Goal: Transaction & Acquisition: Purchase product/service

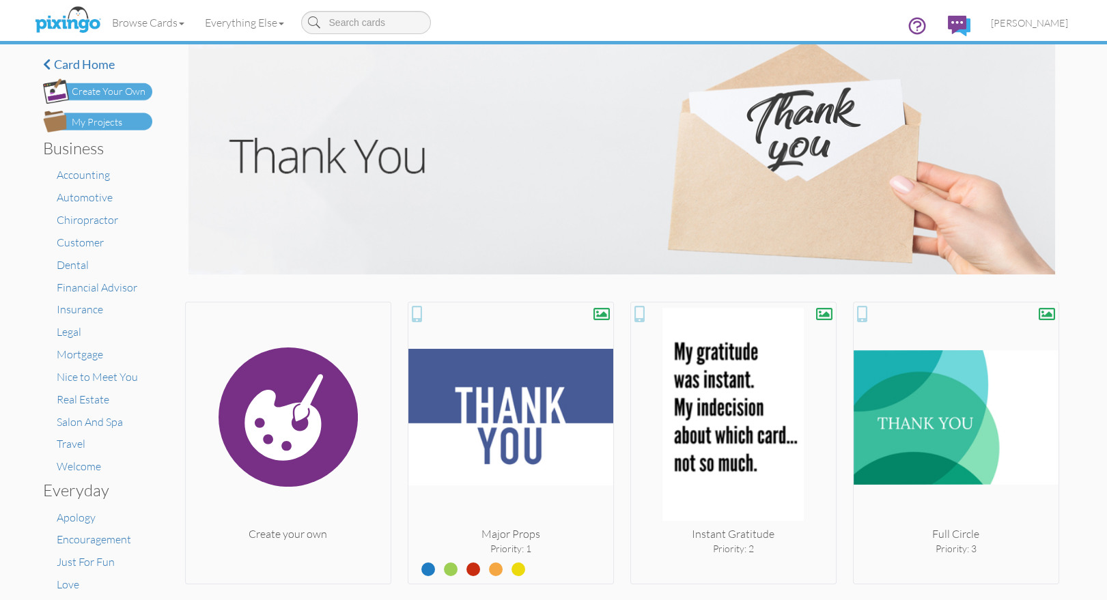
scroll to position [1119, 0]
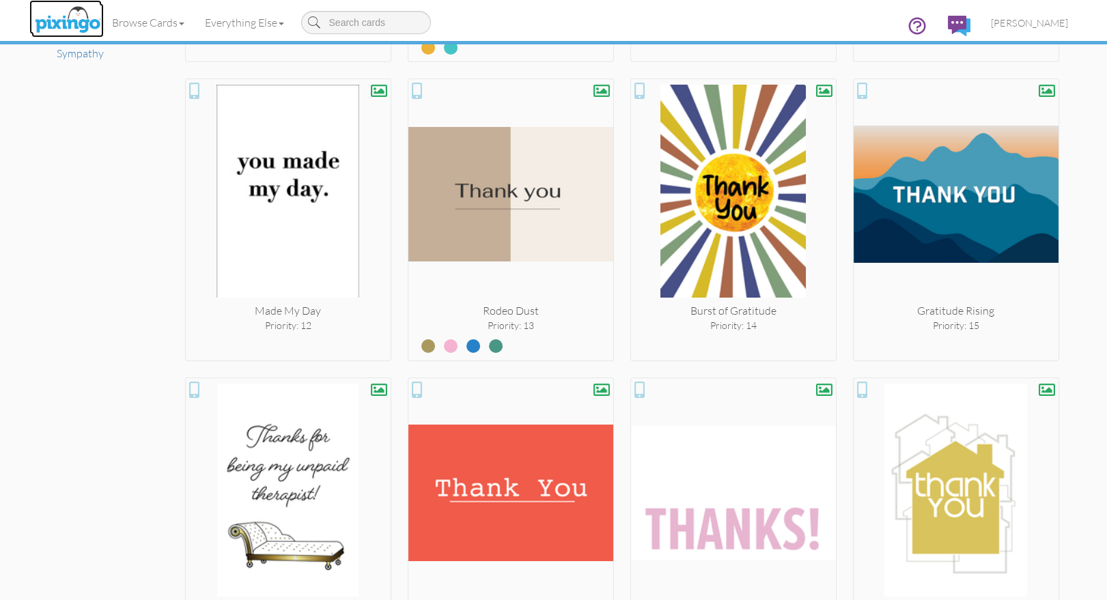
click at [66, 20] on img at bounding box center [67, 20] width 72 height 34
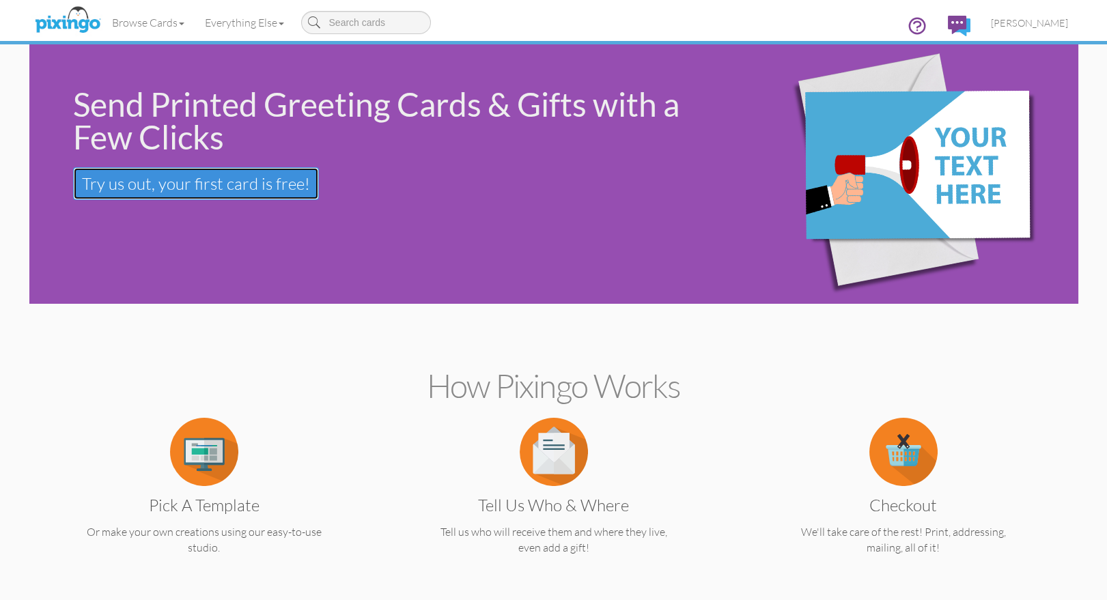
click at [214, 180] on span "Try us out, your first card is free!" at bounding box center [196, 183] width 228 height 20
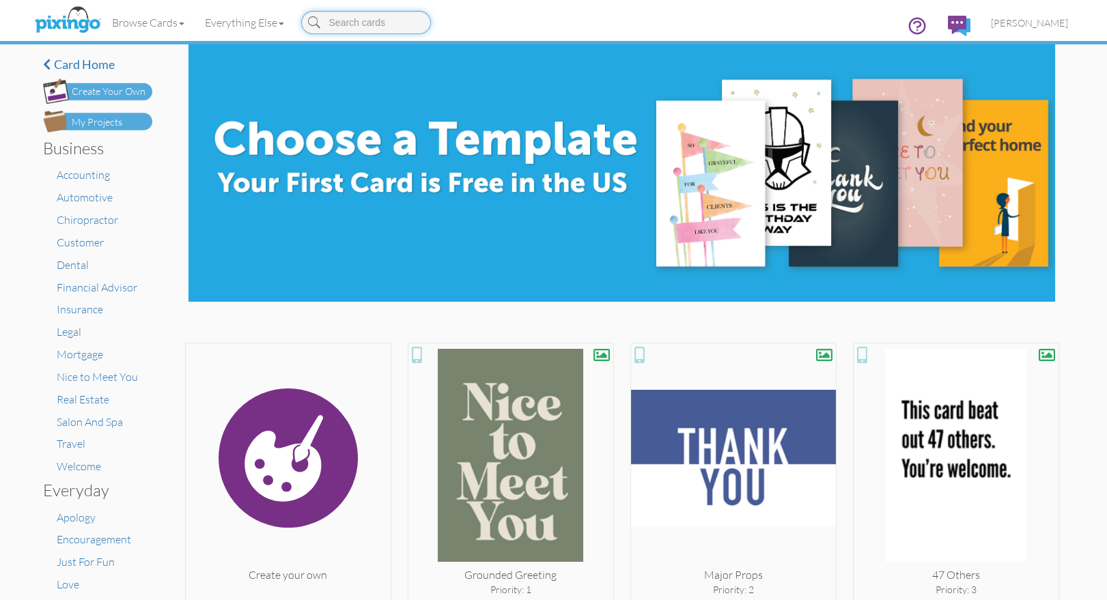
drag, startPoint x: 361, startPoint y: 25, endPoint x: 374, endPoint y: 26, distance: 12.4
click at [361, 25] on input at bounding box center [366, 22] width 130 height 23
type input "know"
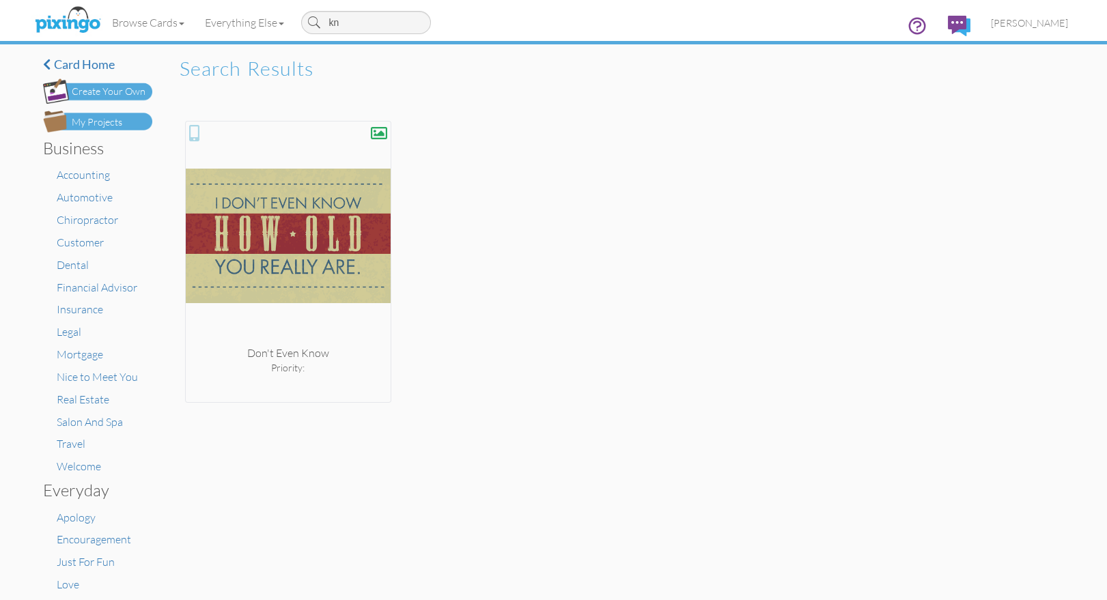
type input "k"
type input "did"
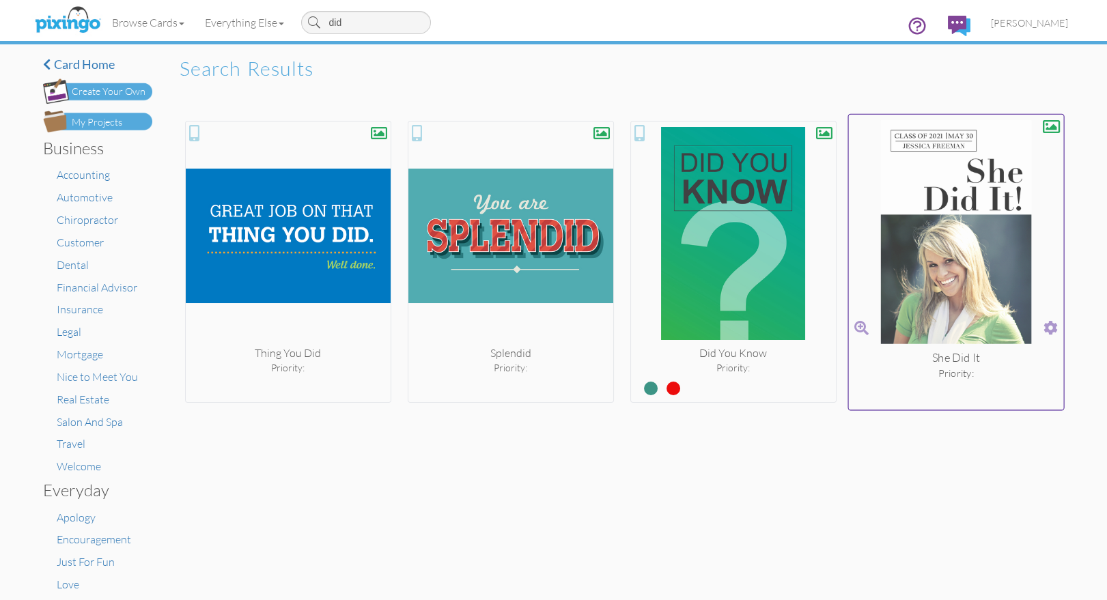
click at [1048, 325] on span at bounding box center [1050, 328] width 14 height 20
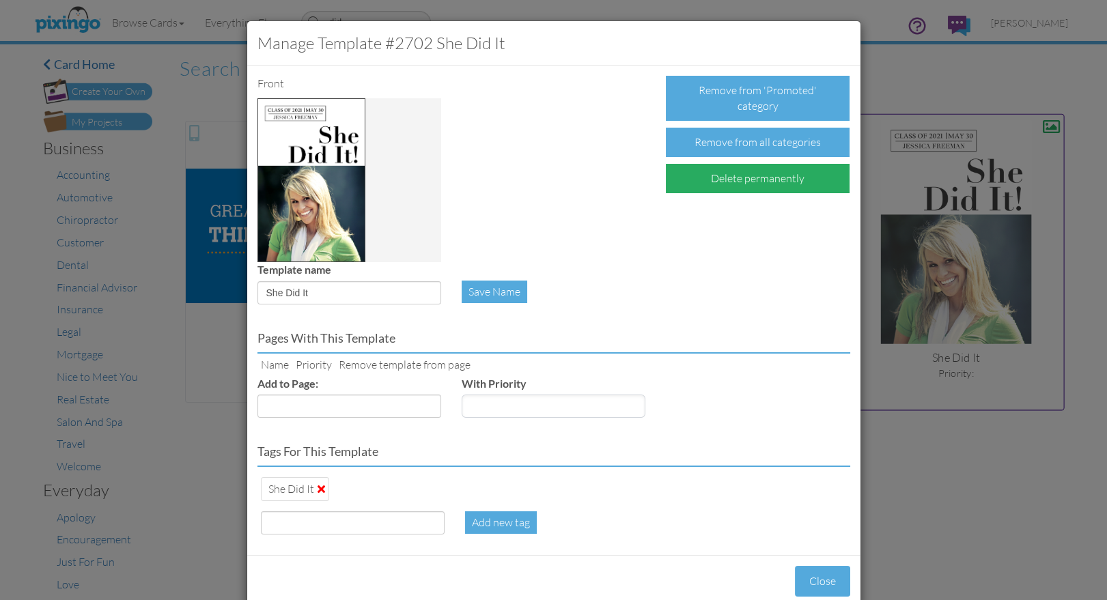
click at [794, 173] on div "Delete permanently" at bounding box center [758, 178] width 184 height 29
click at [720, 181] on div "Confirm Delete" at bounding box center [719, 178] width 107 height 29
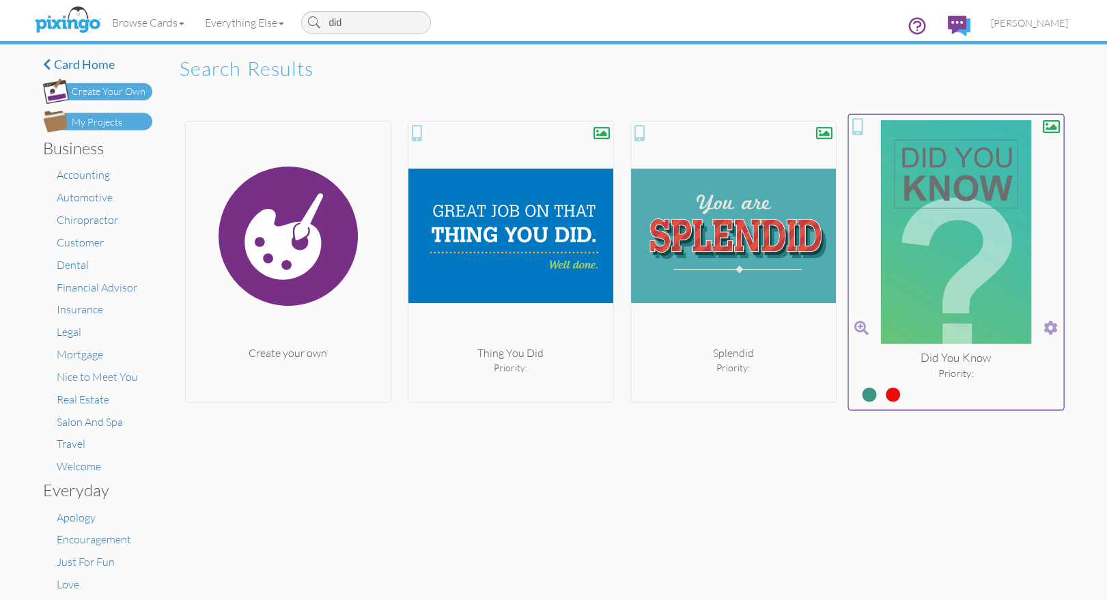
click at [1051, 326] on span at bounding box center [1050, 328] width 14 height 20
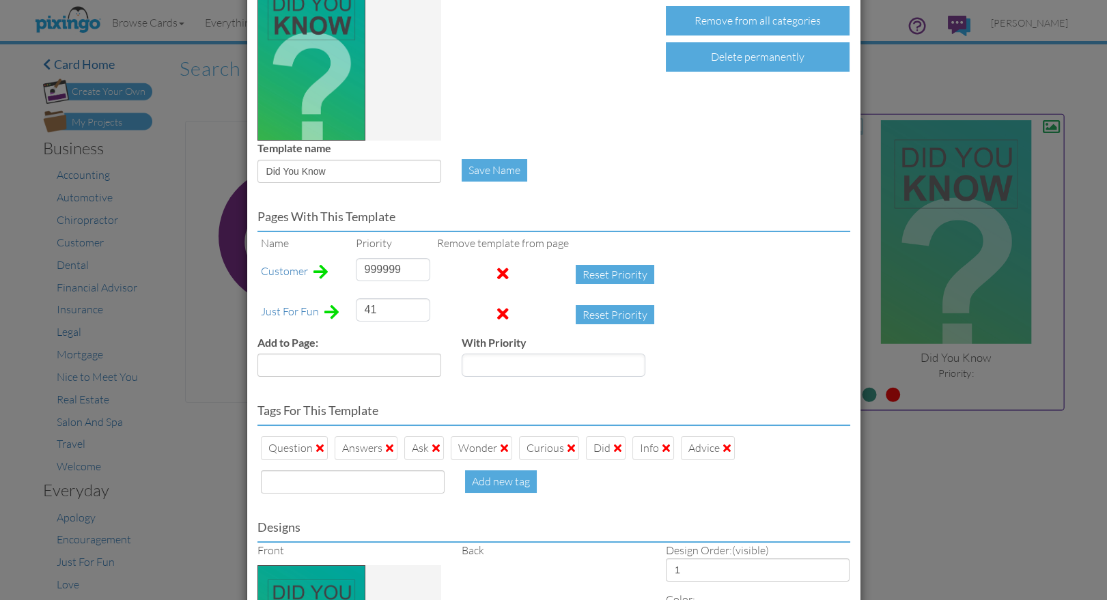
scroll to position [178, 0]
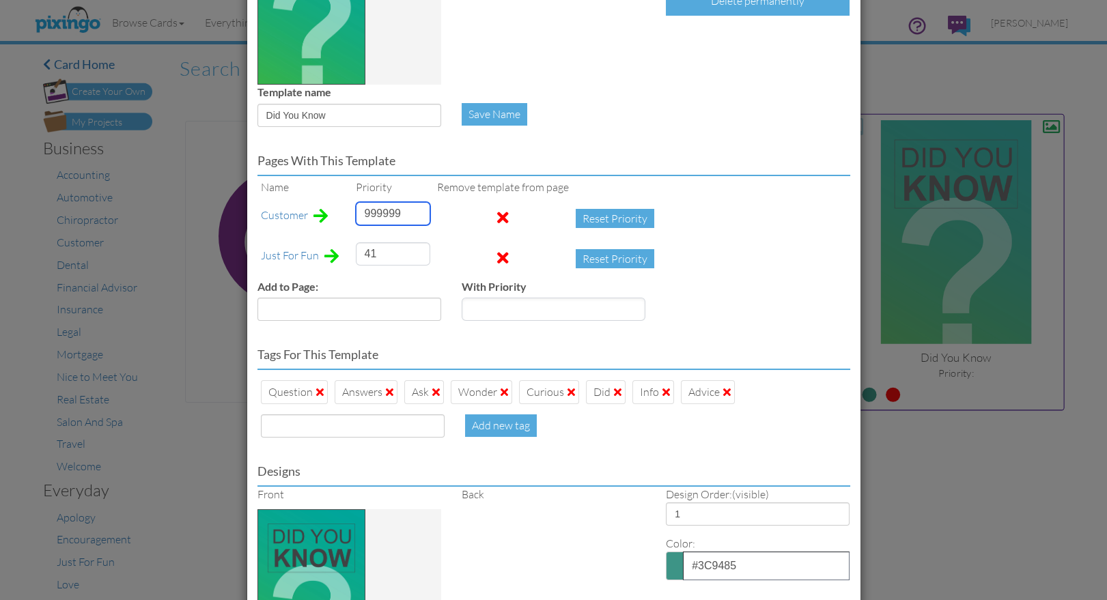
click at [363, 211] on input "999999" at bounding box center [393, 213] width 74 height 23
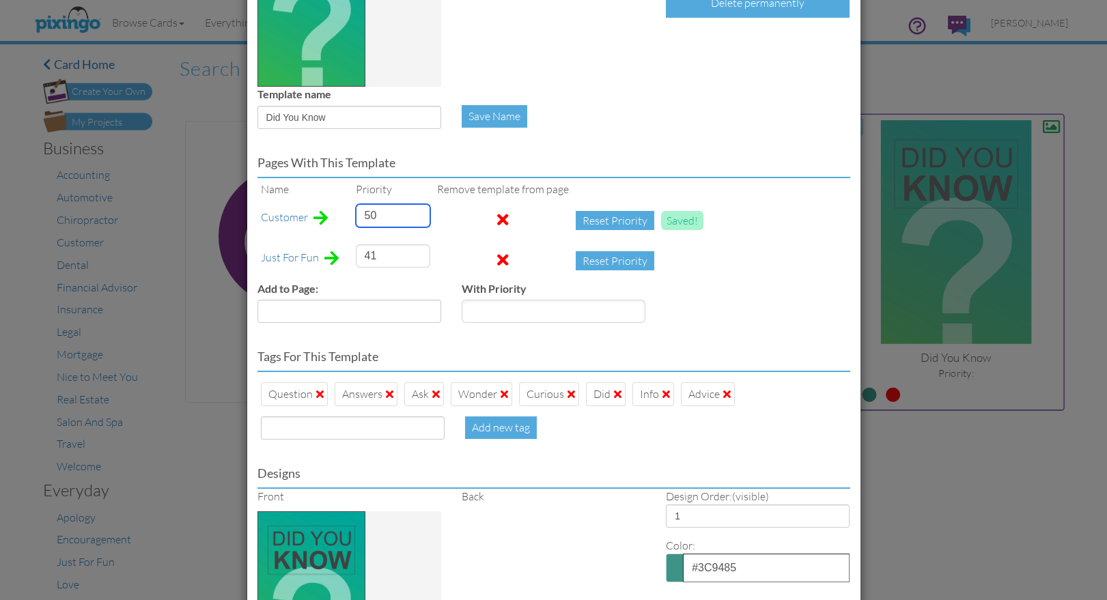
scroll to position [173, 0]
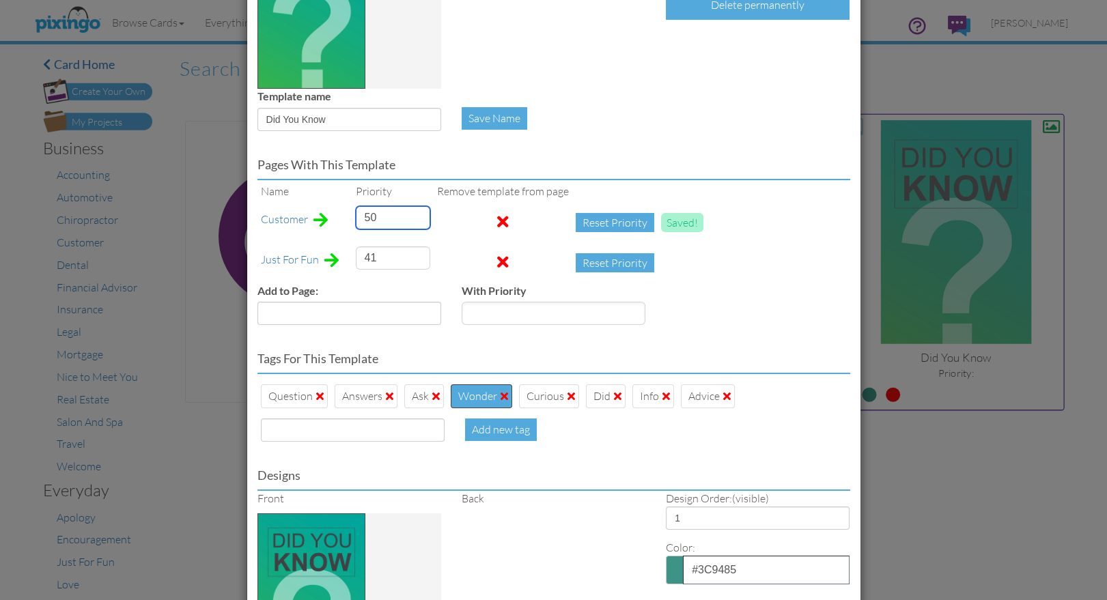
type input "50"
click at [507, 396] on div "Wonder" at bounding box center [481, 396] width 61 height 24
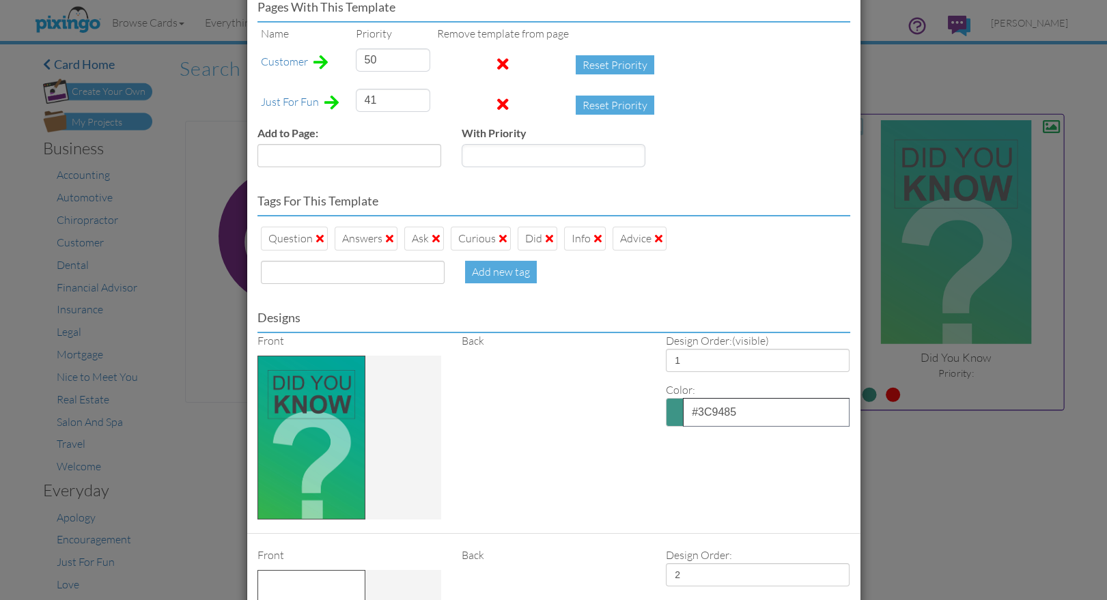
scroll to position [338, 0]
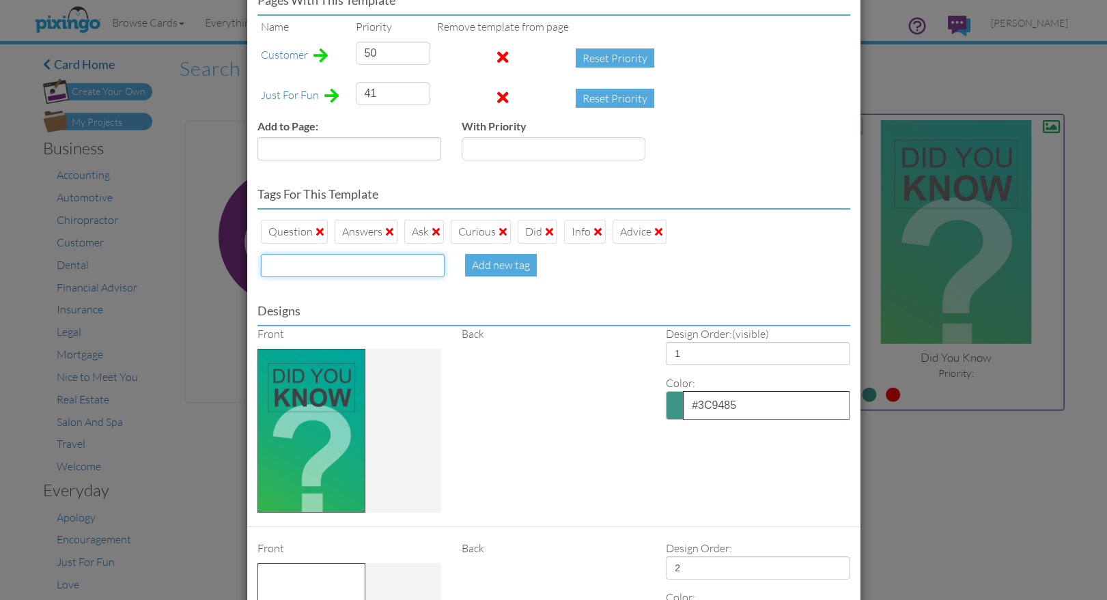
click at [299, 270] on input at bounding box center [353, 265] width 184 height 23
type input "promoted"
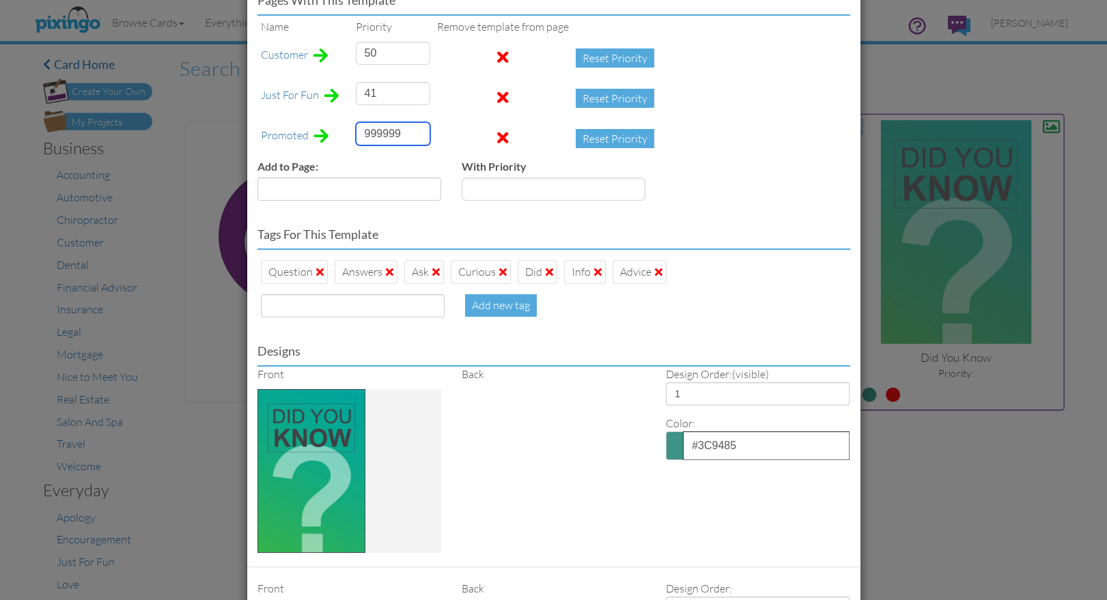
click at [374, 132] on input "999999" at bounding box center [393, 133] width 74 height 23
type input "12"
click at [748, 169] on div "Add to Page: Accounting Anniversary Apology Automotive Baby Baby Shower Birthda…" at bounding box center [553, 185] width 613 height 53
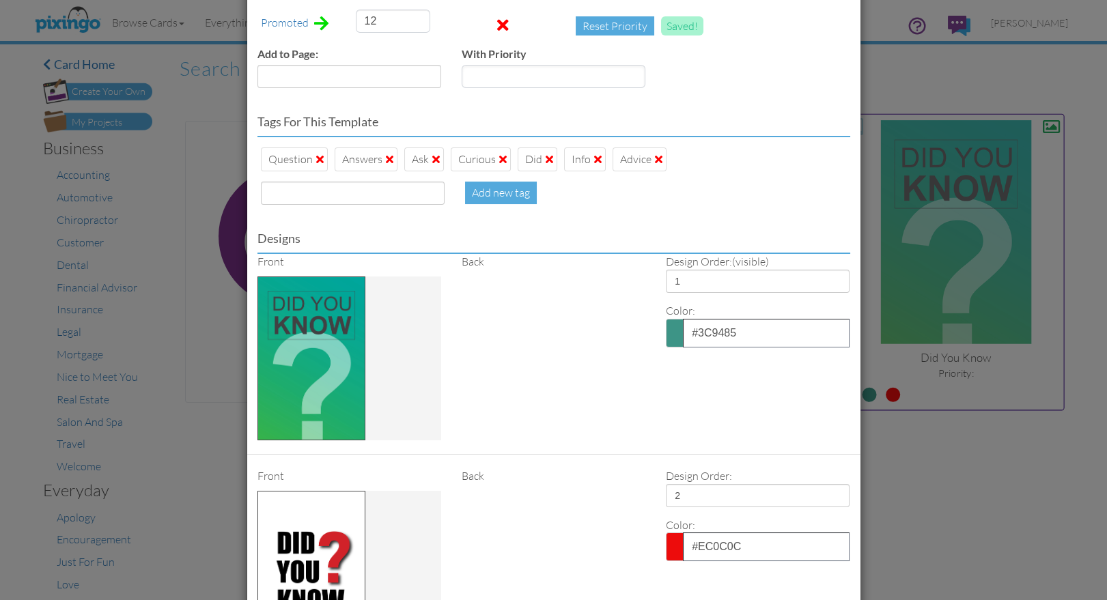
scroll to position [615, 0]
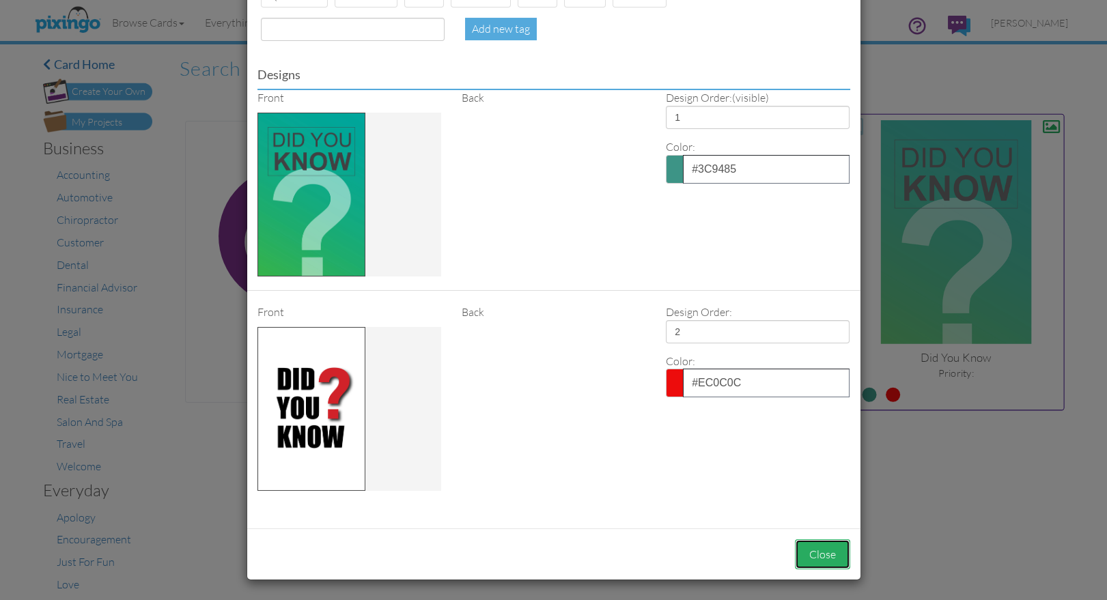
click at [824, 546] on button "Close" at bounding box center [822, 554] width 55 height 31
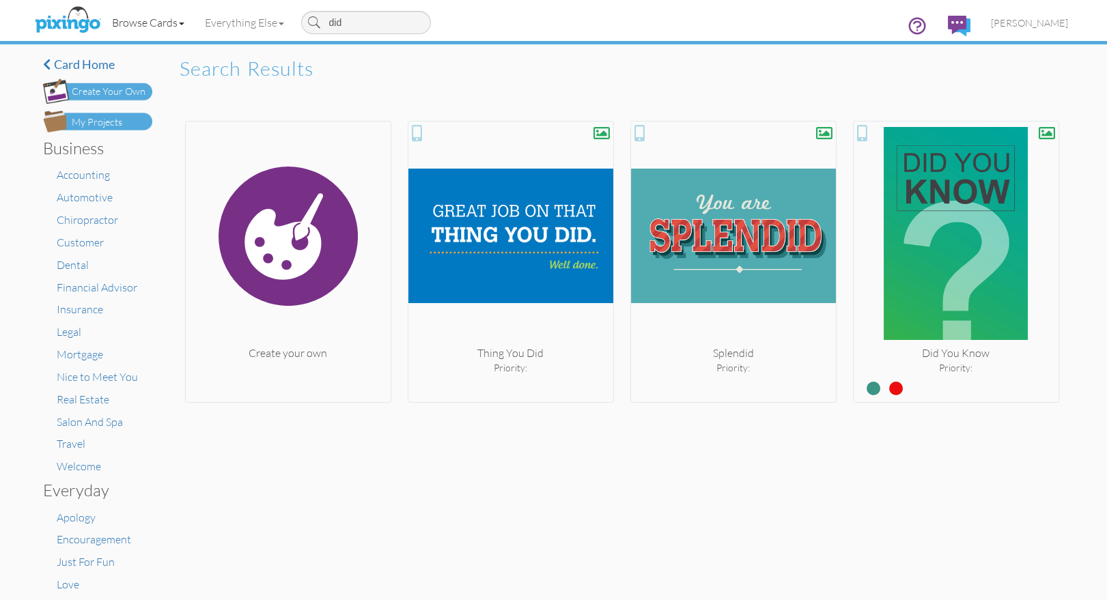
click at [158, 23] on link "Browse Cards" at bounding box center [148, 22] width 93 height 34
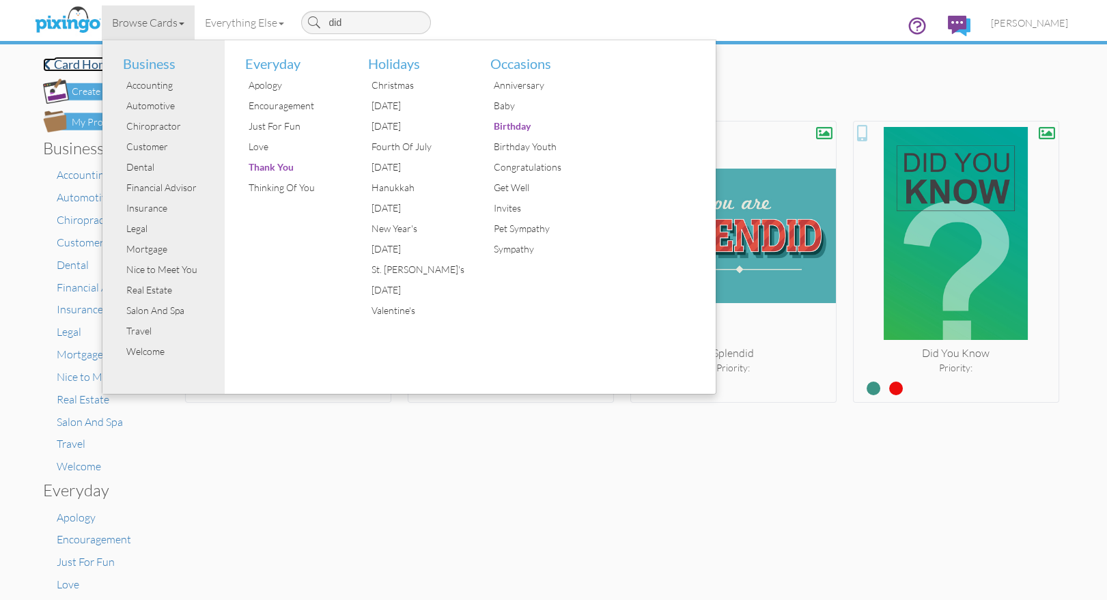
click at [78, 61] on h4 "Card home" at bounding box center [97, 65] width 109 height 14
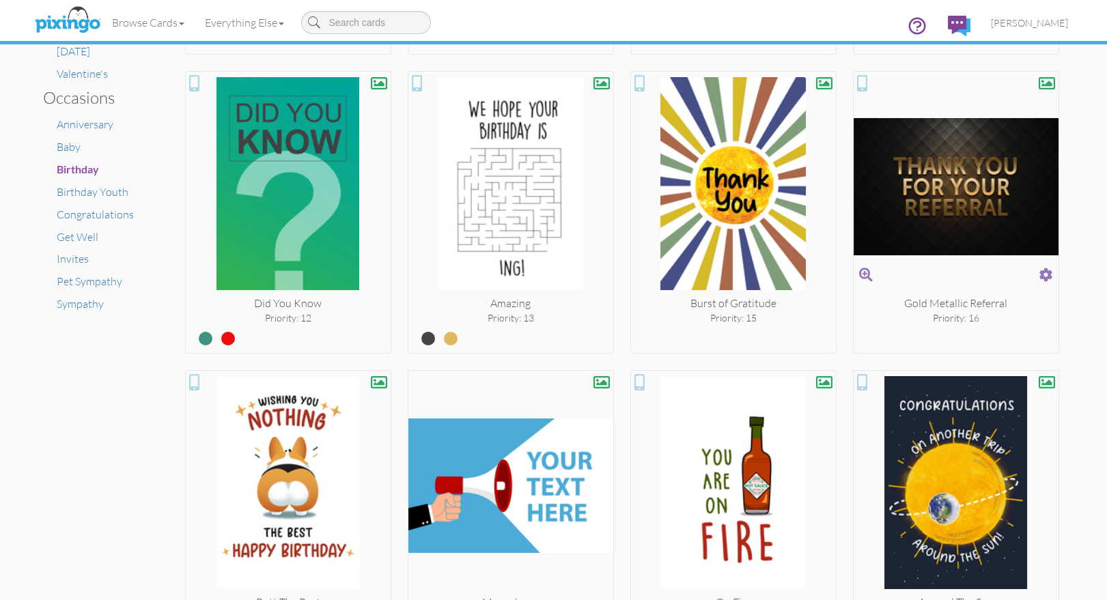
scroll to position [869, 0]
